Goal: Information Seeking & Learning: Learn about a topic

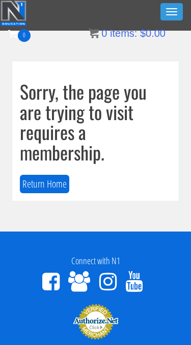
click at [171, 4] on button "Toggle navigation" at bounding box center [172, 11] width 22 height 17
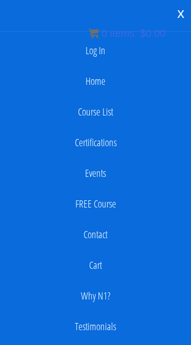
click at [106, 55] on link "Log In" at bounding box center [95, 50] width 181 height 20
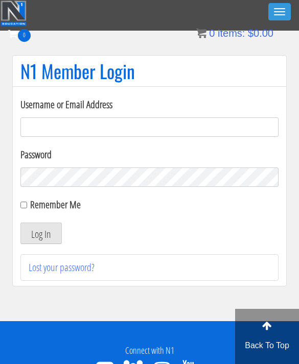
type input "[EMAIL_ADDRESS][DOMAIN_NAME]"
click at [41, 233] on button "Log In" at bounding box center [40, 233] width 41 height 21
click at [44, 220] on form "Username or Email Address kaylee@kayleekfitness.com Password Remember Me Log In" at bounding box center [149, 170] width 258 height 147
click at [44, 239] on button "Log In" at bounding box center [40, 233] width 41 height 21
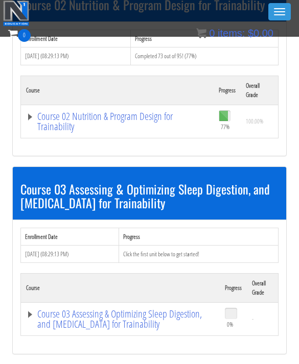
scroll to position [501, 0]
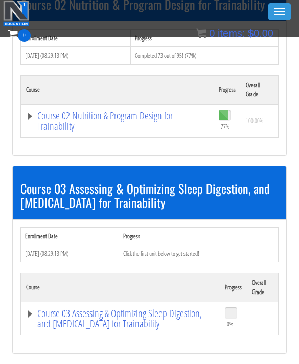
click at [29, 113] on link "Course 02 Nutrition & Program Design for Trainability" at bounding box center [117, 121] width 182 height 20
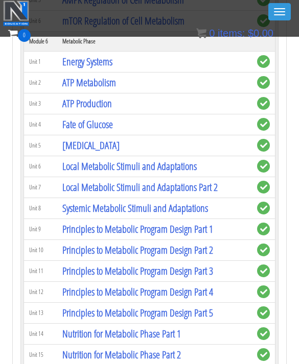
scroll to position [1151, 0]
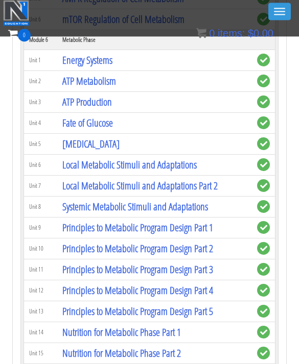
click at [201, 229] on link "Principles to Metabolic Program Design Part 1" at bounding box center [137, 228] width 151 height 14
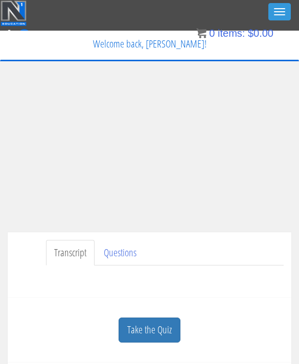
click at [72, 273] on div "Have a question on this unit? Please submit it here: Name * First Last Email * *" at bounding box center [149, 278] width 268 height 25
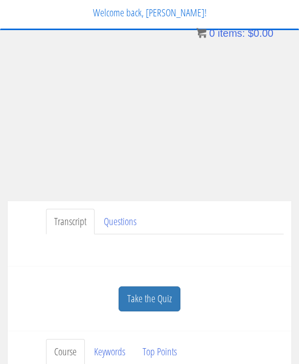
scroll to position [31, 0]
click at [272, 28] on bdi "$ 0.00" at bounding box center [261, 33] width 26 height 11
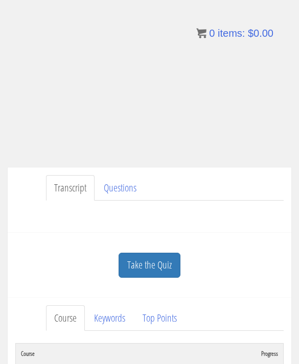
click at [191, 225] on div "Have a question on this unit? Please submit it here: Name * First Last Email * *" at bounding box center [149, 213] width 268 height 25
click at [76, 276] on div "Take the Quiz" at bounding box center [149, 265] width 268 height 50
click at [296, 23] on div "[PERSON_NAME] [EMAIL_ADDRESS][DOMAIN_NAME] [DATE] [TECHNICAL_ID] Transcript Que…" at bounding box center [149, 156] width 299 height 283
